Goal: Task Accomplishment & Management: Manage account settings

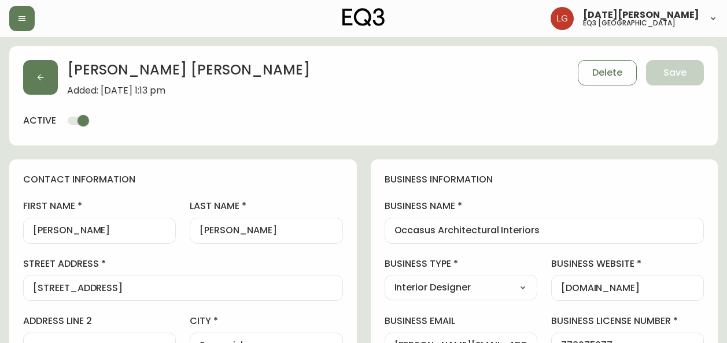
select select "BC"
select select "CA"
select select "CA_EN"
select select "Other"
select select "Interior Designer"
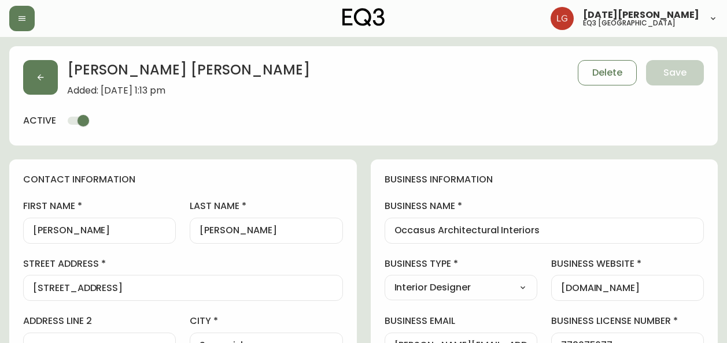
select select "cjw10z96p001r6gs00juufhhe"
select select "false"
click at [5, 2] on header "[DATE][PERSON_NAME] eq3 [GEOGRAPHIC_DATA]" at bounding box center [363, 18] width 727 height 37
click at [11, 9] on button "button" at bounding box center [21, 18] width 25 height 25
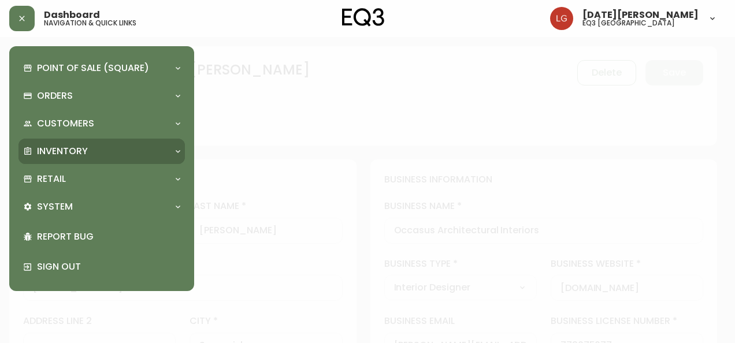
click at [97, 154] on div "Inventory" at bounding box center [96, 151] width 146 height 13
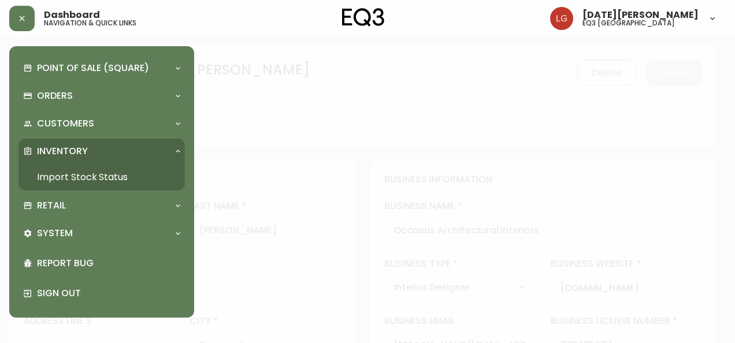
click at [89, 176] on link "Import Stock Status" at bounding box center [101, 177] width 166 height 27
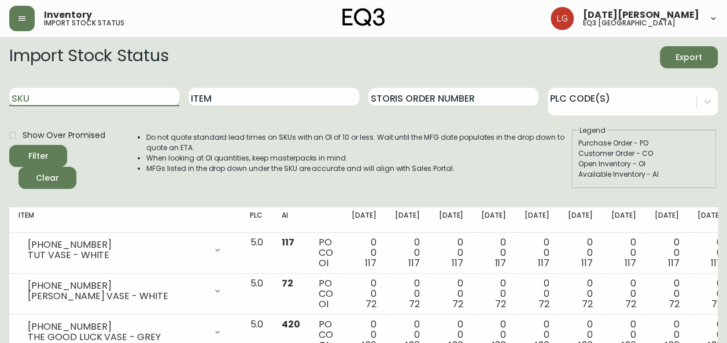
click at [79, 103] on input "SKU" at bounding box center [94, 97] width 170 height 18
paste input "7220-103-1-B"
click at [9, 145] on button "Filter" at bounding box center [38, 156] width 58 height 22
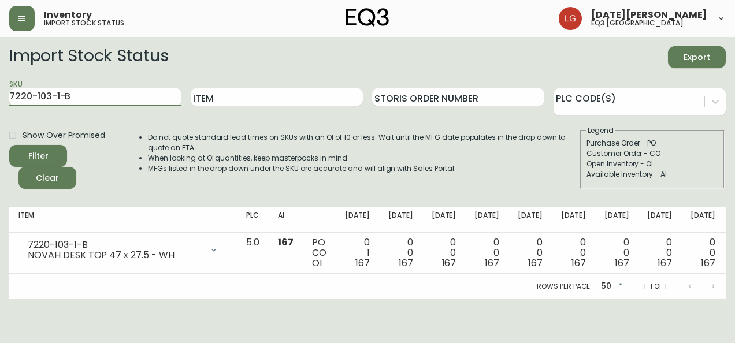
drag, startPoint x: 97, startPoint y: 90, endPoint x: -2, endPoint y: 80, distance: 100.0
click at [0, 80] on html "Inventory import stock status [DATE][PERSON_NAME] eq3 [GEOGRAPHIC_DATA] Import …" at bounding box center [367, 149] width 735 height 299
paste input "0-01-A"
click at [9, 145] on button "Filter" at bounding box center [38, 156] width 58 height 22
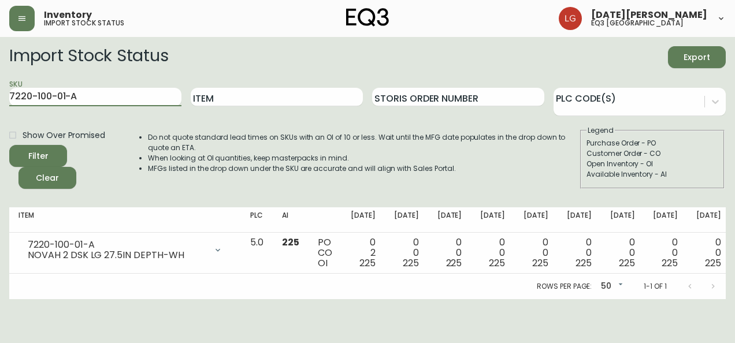
drag, startPoint x: 124, startPoint y: 97, endPoint x: -2, endPoint y: 83, distance: 126.8
click at [0, 83] on html "Inventory import stock status [DATE][PERSON_NAME] eq3 [GEOGRAPHIC_DATA] Import …" at bounding box center [367, 149] width 735 height 299
paste input "3-01-C"
click at [9, 145] on button "Filter" at bounding box center [38, 156] width 58 height 22
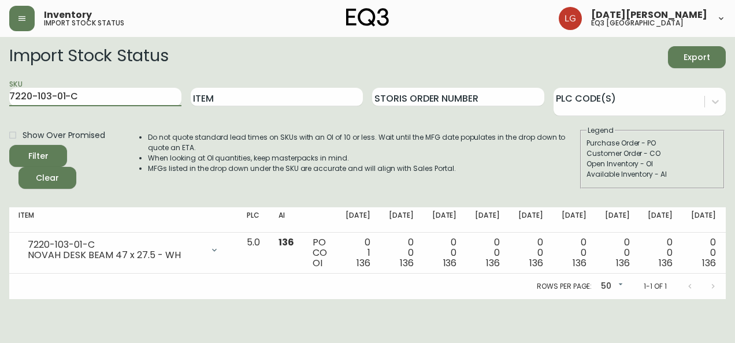
drag, startPoint x: 115, startPoint y: 97, endPoint x: 0, endPoint y: 58, distance: 121.6
click at [0, 58] on html "Inventory import stock status [DATE][PERSON_NAME] eq3 [GEOGRAPHIC_DATA] Import …" at bounding box center [367, 149] width 735 height 299
paste input "1-1-B"
click at [220, 162] on li "When looking at OI quantities, keep masterpacks in mind." at bounding box center [363, 158] width 431 height 10
click at [120, 101] on input "7220-101-1-B" at bounding box center [95, 97] width 172 height 18
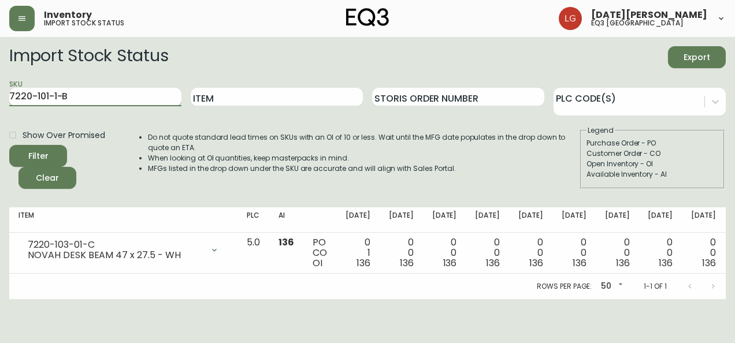
click at [9, 145] on button "Filter" at bounding box center [38, 156] width 58 height 22
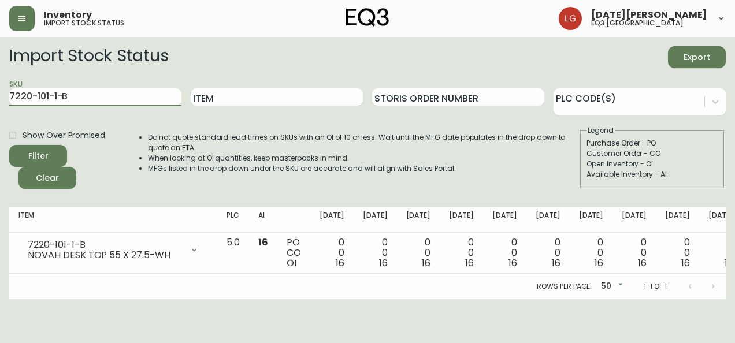
drag, startPoint x: 81, startPoint y: 94, endPoint x: 0, endPoint y: 78, distance: 82.5
click at [0, 78] on html "Inventory import stock status [DATE][PERSON_NAME] eq3 [GEOGRAPHIC_DATA] Import …" at bounding box center [367, 149] width 735 height 299
paste input "0-01-A"
click at [9, 145] on button "Filter" at bounding box center [38, 156] width 58 height 22
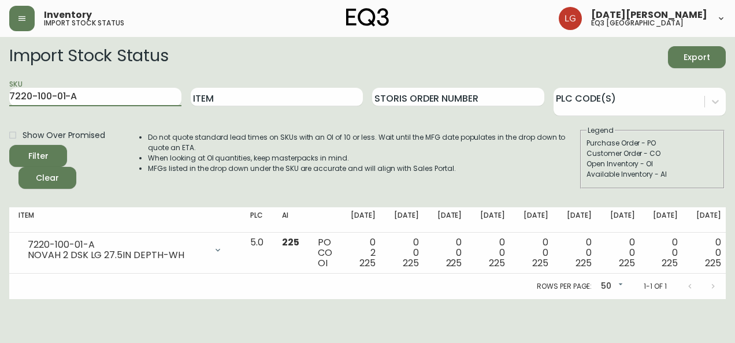
drag, startPoint x: 91, startPoint y: 98, endPoint x: -2, endPoint y: 73, distance: 96.3
click at [0, 73] on html "Inventory import stock status [DATE][PERSON_NAME] eq3 [GEOGRAPHIC_DATA] Import …" at bounding box center [367, 149] width 735 height 299
paste input "1-01-C"
click at [9, 145] on button "Filter" at bounding box center [38, 156] width 58 height 22
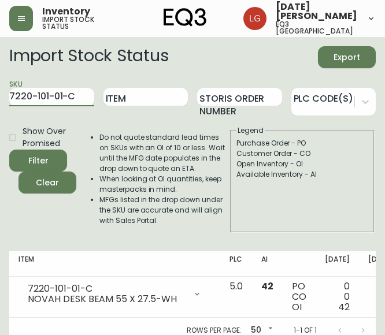
drag, startPoint x: 80, startPoint y: 98, endPoint x: -7, endPoint y: 117, distance: 88.9
click at [0, 117] on html "Inventory import stock status [DATE][PERSON_NAME] eq3 [GEOGRAPHIC_DATA] Import …" at bounding box center [192, 171] width 385 height 343
paste input "3020-845-15-B"
click at [9, 150] on button "Filter" at bounding box center [38, 161] width 58 height 22
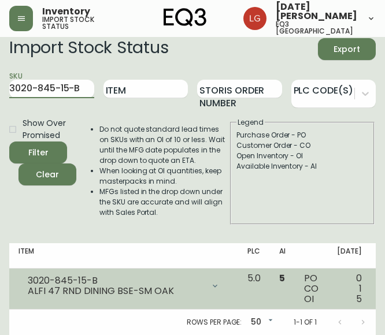
scroll to position [17, 0]
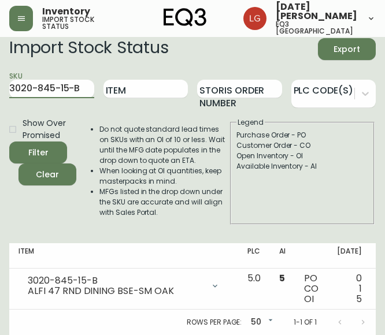
drag, startPoint x: 84, startPoint y: 79, endPoint x: -7, endPoint y: 90, distance: 91.5
click at [0, 90] on html "Inventory import stock status [DATE][PERSON_NAME] eq3 [GEOGRAPHIC_DATA] Import …" at bounding box center [192, 163] width 385 height 343
paste input "A"
type input "3020-845-15-A"
click at [9, 142] on button "Filter" at bounding box center [38, 153] width 58 height 22
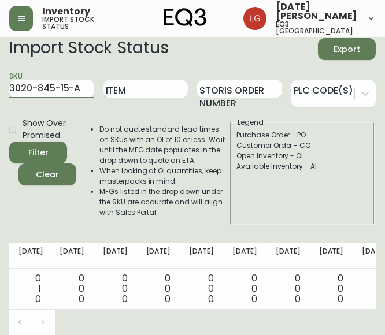
scroll to position [0, 321]
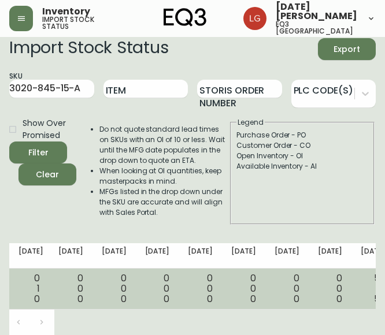
click at [374, 292] on span "50" at bounding box center [380, 298] width 12 height 13
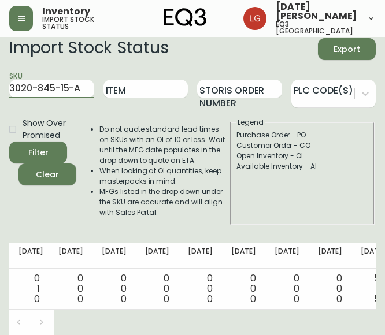
drag, startPoint x: 81, startPoint y: 78, endPoint x: -7, endPoint y: 72, distance: 88.1
click at [0, 72] on html "Inventory import stock status [DATE][PERSON_NAME] eq3 [GEOGRAPHIC_DATA] Import …" at bounding box center [192, 163] width 385 height 343
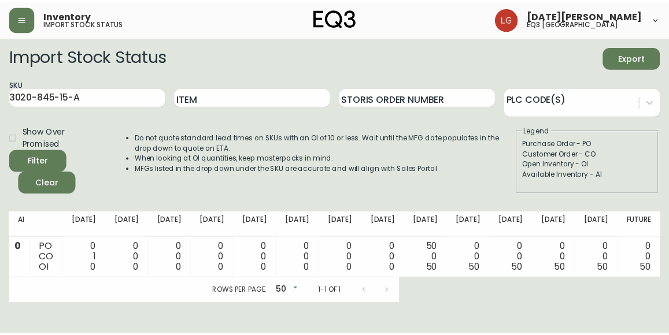
scroll to position [0, 109]
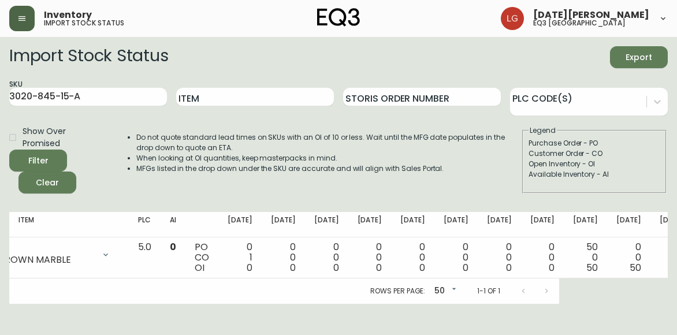
click at [23, 16] on icon "button" at bounding box center [21, 18] width 9 height 9
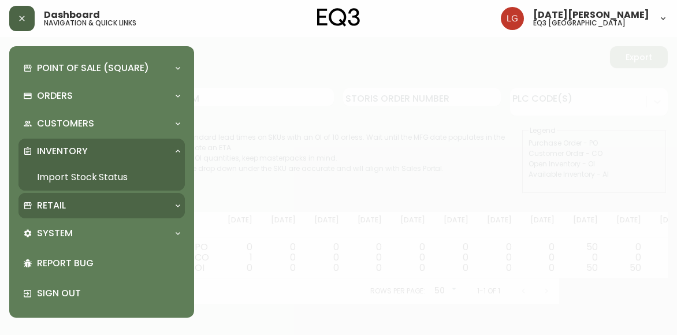
click at [81, 210] on div "Retail" at bounding box center [96, 205] width 146 height 13
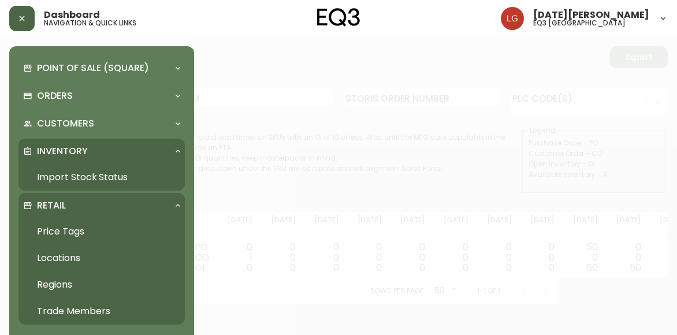
click at [76, 312] on link "Trade Members" at bounding box center [101, 311] width 166 height 27
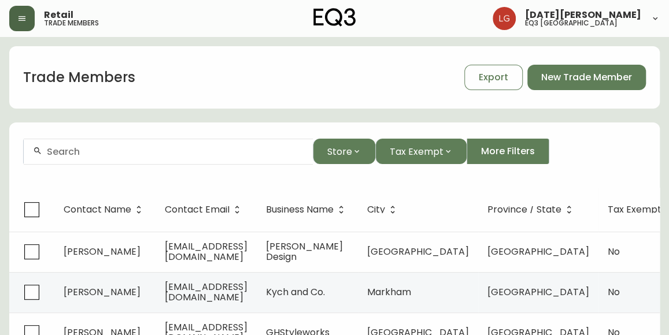
drag, startPoint x: 97, startPoint y: 142, endPoint x: 96, endPoint y: 147, distance: 5.9
click at [96, 144] on div at bounding box center [168, 152] width 289 height 26
paste input "[DOMAIN_NAME]"
click at [68, 150] on input "[DOMAIN_NAME]" at bounding box center [175, 151] width 257 height 11
drag, startPoint x: 146, startPoint y: 151, endPoint x: 117, endPoint y: 151, distance: 28.9
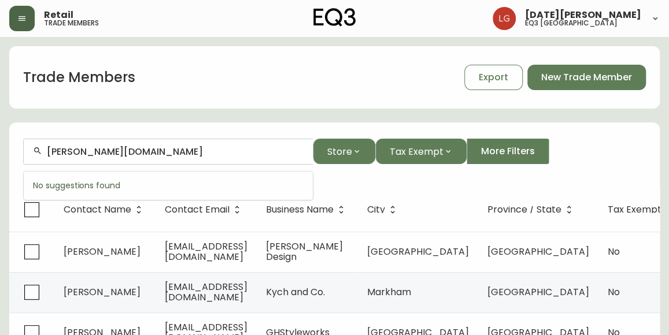
click at [117, 151] on input "[PERSON_NAME][DOMAIN_NAME]" at bounding box center [175, 151] width 257 height 11
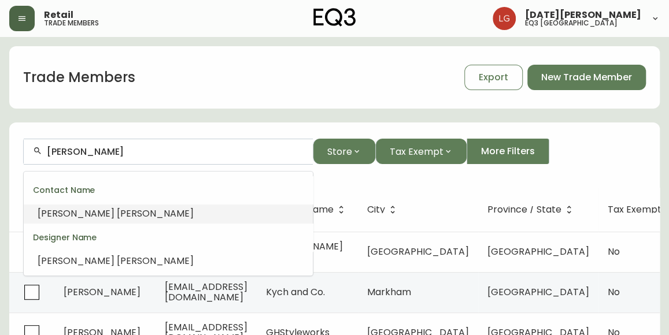
click at [106, 220] on div "[PERSON_NAME]" at bounding box center [116, 214] width 156 height 13
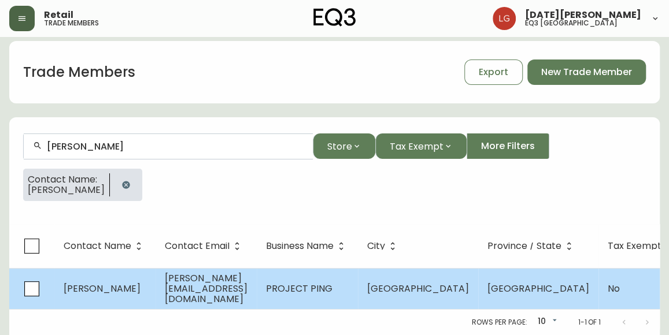
scroll to position [13, 0]
type input "[PERSON_NAME]"
click at [215, 279] on span "[PERSON_NAME][EMAIL_ADDRESS][DOMAIN_NAME]" at bounding box center [206, 289] width 83 height 34
select select "BC"
select select "CA"
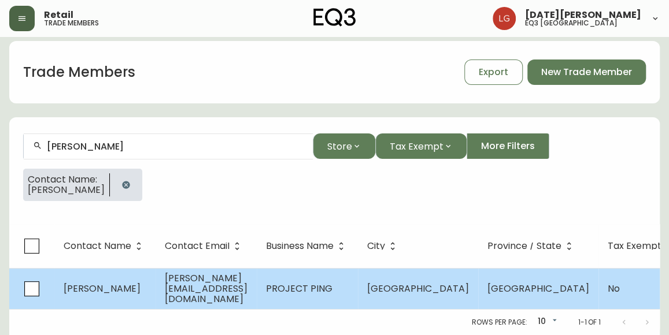
select select "CA_EN"
select select "Other"
select select "false"
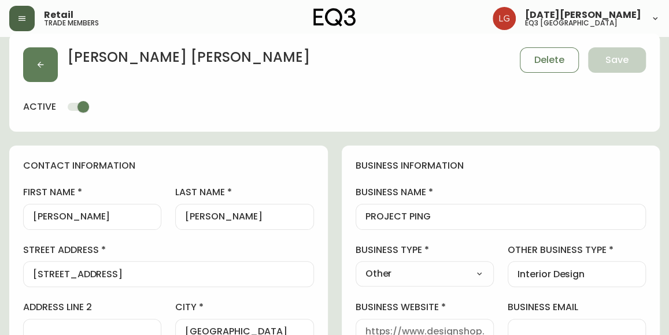
type input "EQ3 [GEOGRAPHIC_DATA]"
select select "cjw10z96p001r6gs00juufhhe"
drag, startPoint x: 446, startPoint y: 220, endPoint x: 282, endPoint y: 206, distance: 164.7
